Goal: Browse casually: Explore the website without a specific task or goal

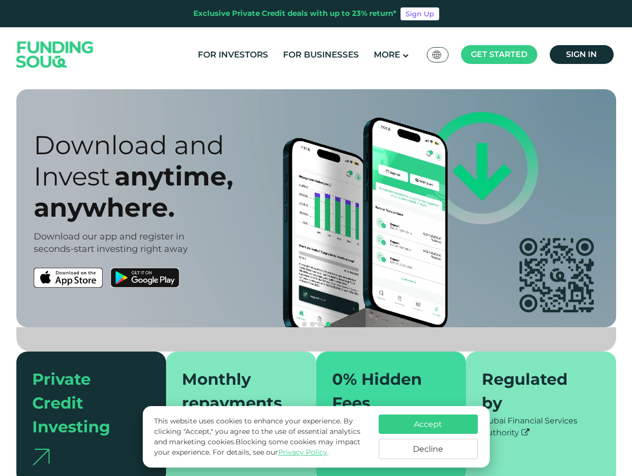
click at [499, 55] on span "Get started" at bounding box center [499, 54] width 56 height 9
click at [316, 208] on div "anywhere." at bounding box center [184, 207] width 300 height 31
click at [0, 278] on section "Prosperity Meets Principle. Shariah Compliance [DEMOGRAPHIC_DATA] compliant inv…" at bounding box center [316, 286] width 632 height 394
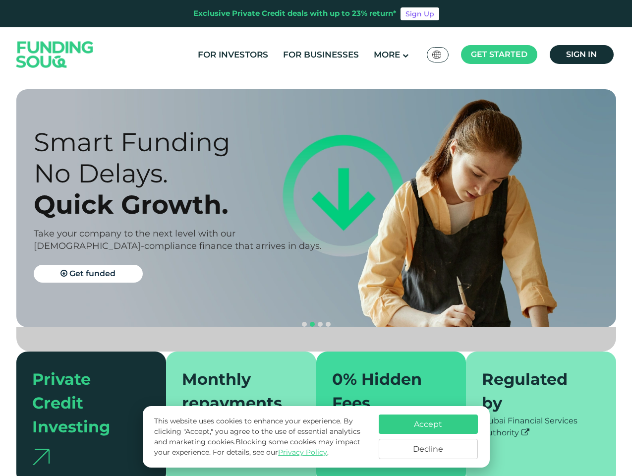
click at [316, 320] on button "navigation" at bounding box center [320, 324] width 8 height 8
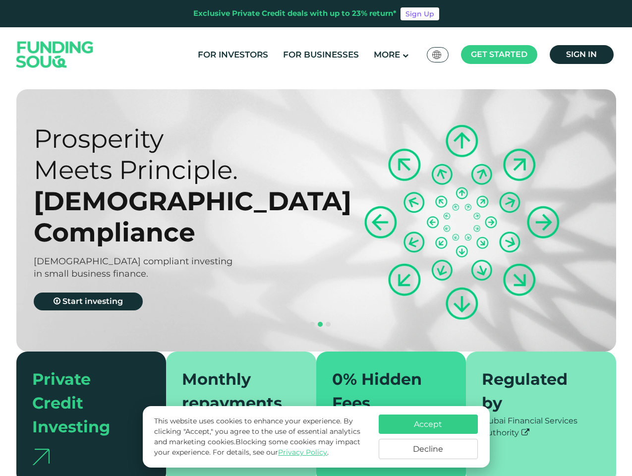
click at [304, 322] on span "navigation" at bounding box center [304, 324] width 5 height 5
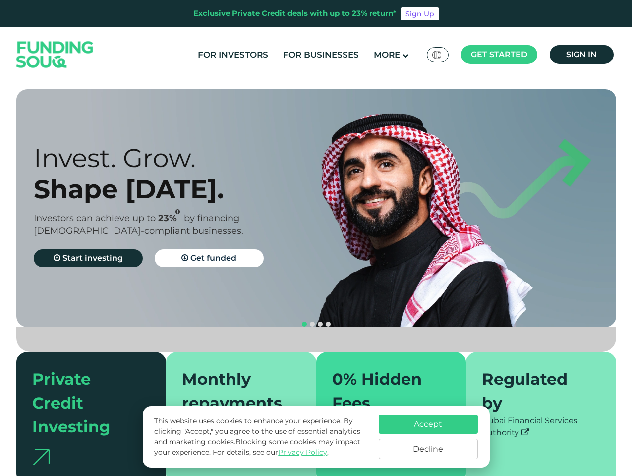
click at [312, 322] on span "navigation" at bounding box center [312, 324] width 5 height 5
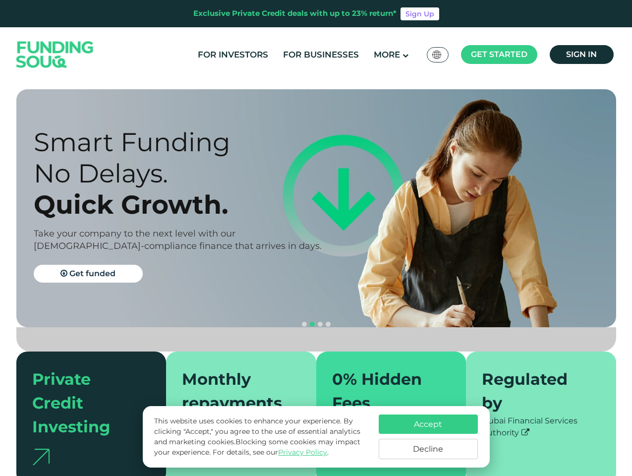
click at [320, 322] on span "navigation" at bounding box center [320, 324] width 5 height 5
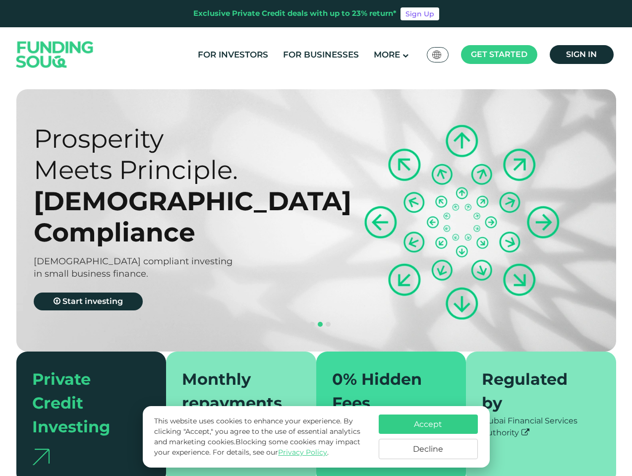
click at [328, 322] on span "navigation" at bounding box center [328, 324] width 5 height 5
